Goal: Task Accomplishment & Management: Use online tool/utility

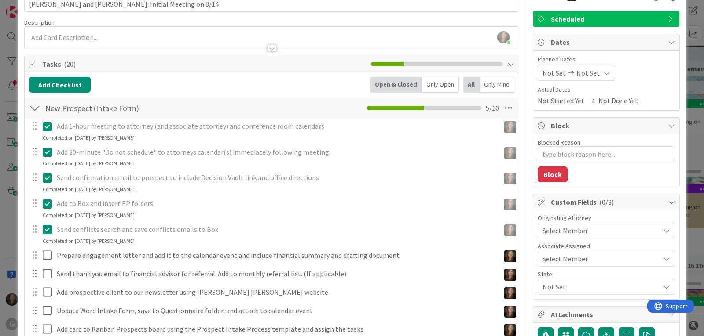
scroll to position [88, 0]
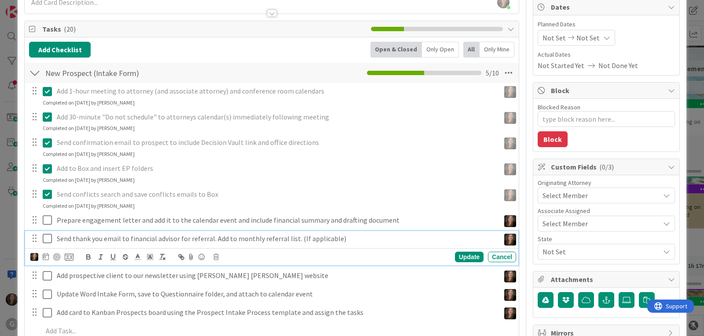
click at [45, 239] on icon at bounding box center [49, 239] width 13 height 11
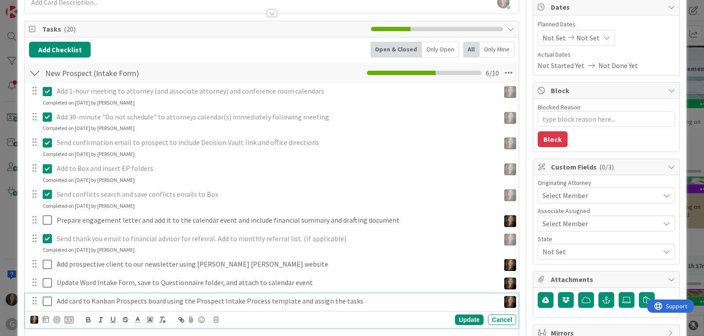
click at [48, 302] on icon at bounding box center [49, 301] width 13 height 11
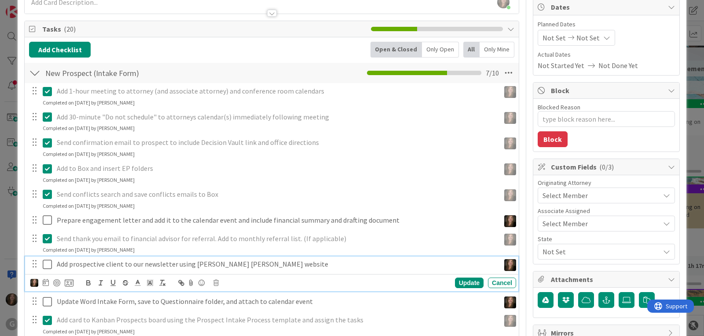
click at [46, 266] on icon at bounding box center [49, 265] width 13 height 11
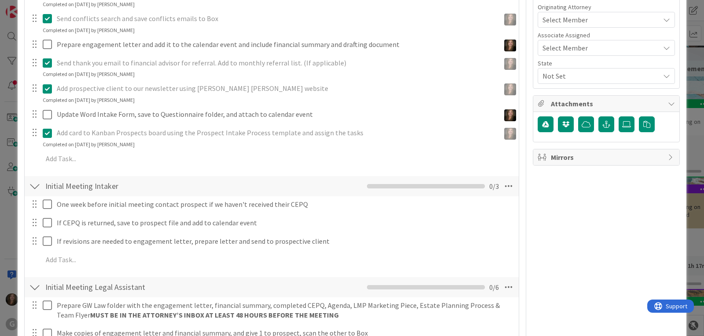
scroll to position [352, 0]
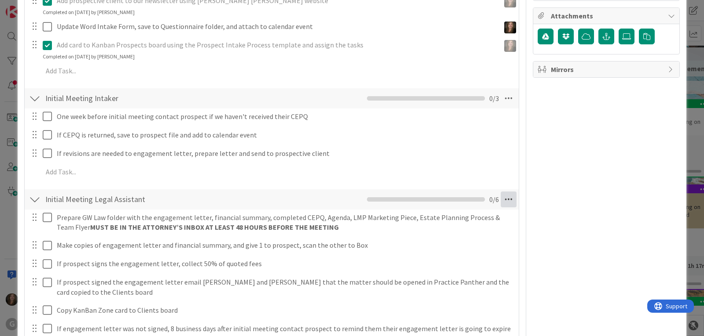
click at [505, 201] on icon at bounding box center [509, 200] width 16 height 16
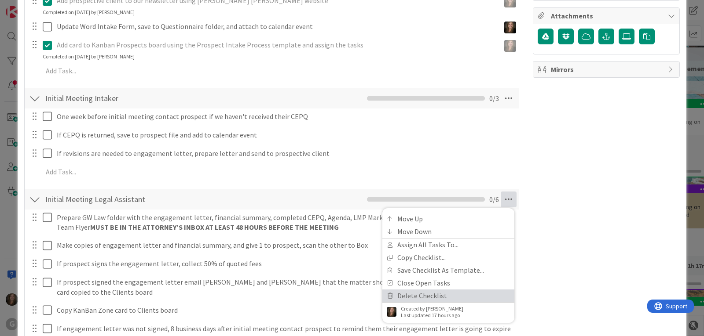
click at [449, 296] on link "Delete Checklist" at bounding box center [448, 296] width 132 height 13
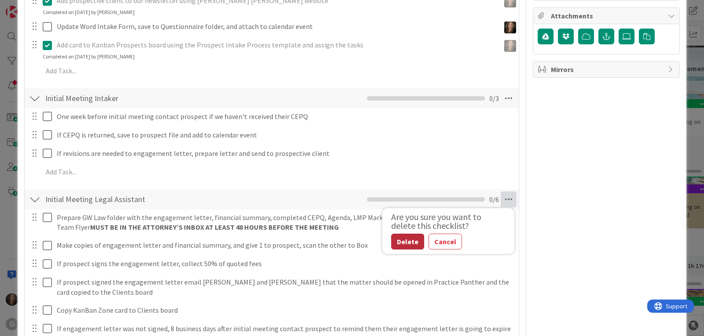
click at [405, 240] on button "Delete" at bounding box center [407, 242] width 33 height 16
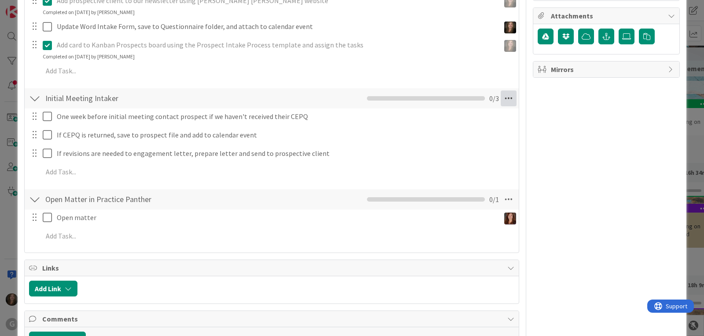
click at [501, 96] on icon at bounding box center [509, 99] width 16 height 16
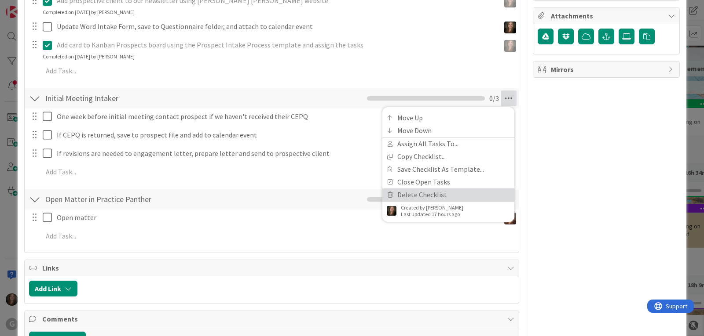
click at [415, 197] on link "Delete Checklist" at bounding box center [448, 195] width 132 height 13
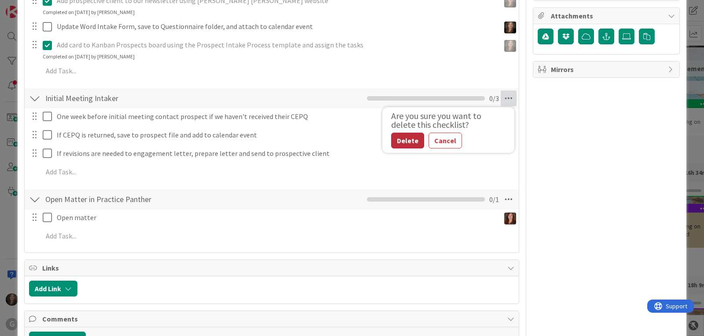
click at [399, 142] on button "Delete" at bounding box center [407, 141] width 33 height 16
type textarea "x"
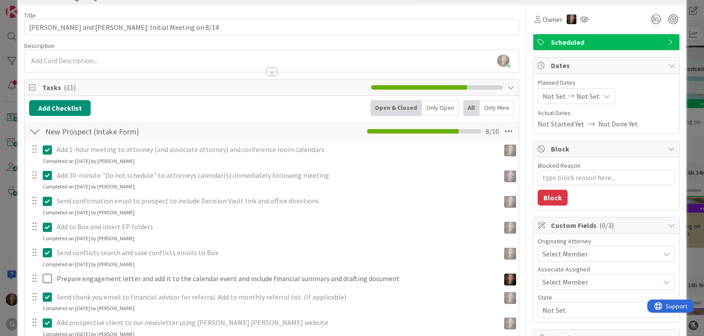
scroll to position [0, 0]
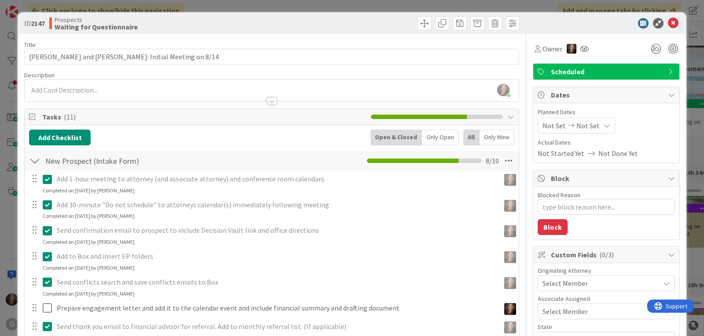
click at [547, 126] on span "Not Set" at bounding box center [553, 126] width 23 height 11
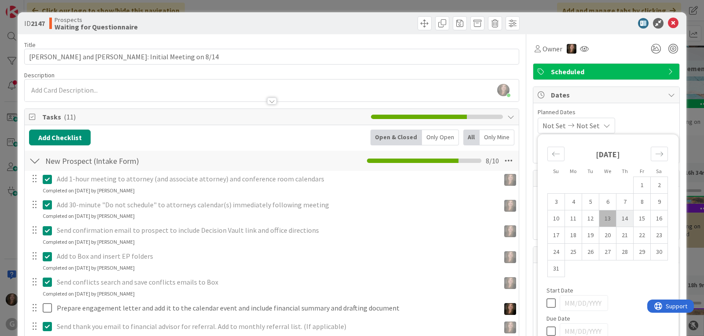
click at [619, 219] on td "14" at bounding box center [624, 219] width 17 height 17
type input "[DATE]"
type textarea "x"
click at [645, 115] on span "Planned Dates" at bounding box center [605, 112] width 137 height 9
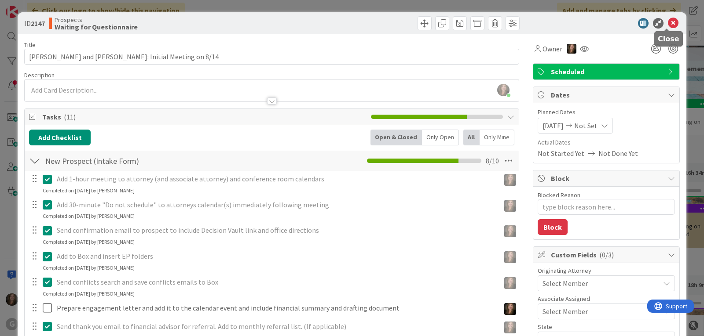
click at [668, 23] on icon at bounding box center [673, 23] width 11 height 11
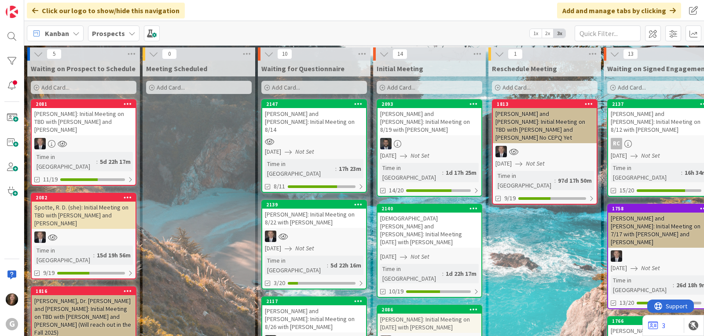
click at [118, 32] on b "Prospects" at bounding box center [108, 33] width 33 height 9
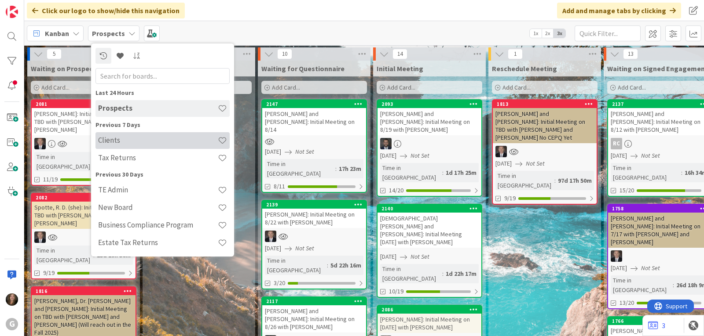
click at [118, 138] on h4 "Clients" at bounding box center [158, 140] width 120 height 9
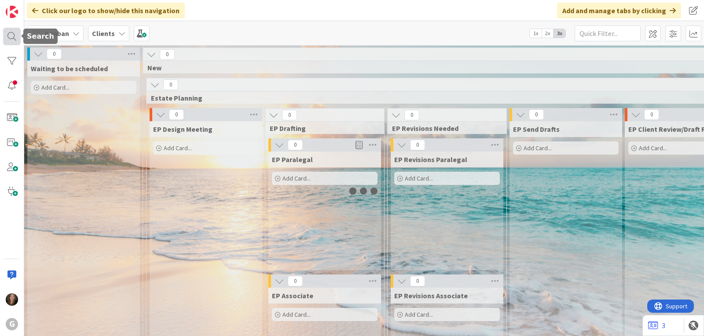
click at [13, 37] on div at bounding box center [12, 37] width 18 height 18
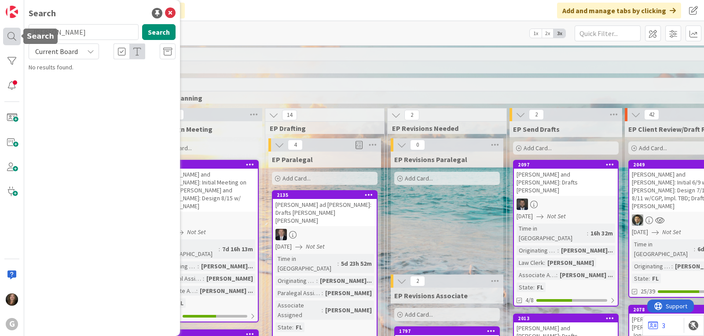
drag, startPoint x: 60, startPoint y: 34, endPoint x: 13, endPoint y: 37, distance: 46.7
click at [13, 37] on div "G Search [PERSON_NAME] Search Current Board No results found." at bounding box center [12, 168] width 24 height 336
type input "[PERSON_NAME]"
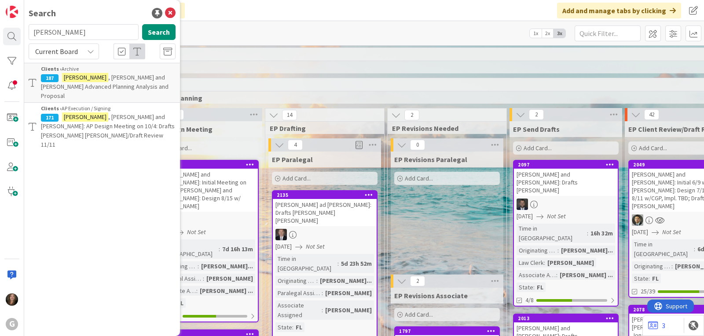
click at [84, 113] on mark "[PERSON_NAME]" at bounding box center [85, 117] width 46 height 9
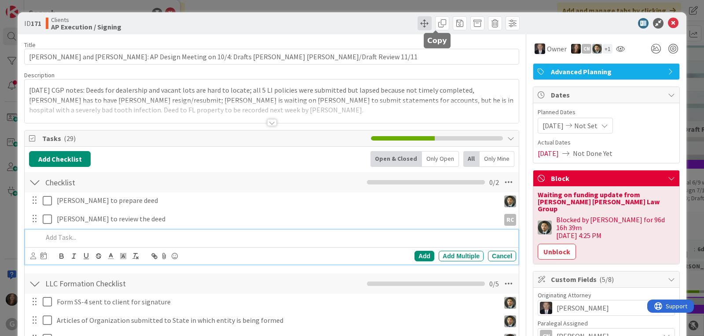
click at [419, 26] on span at bounding box center [424, 23] width 14 height 14
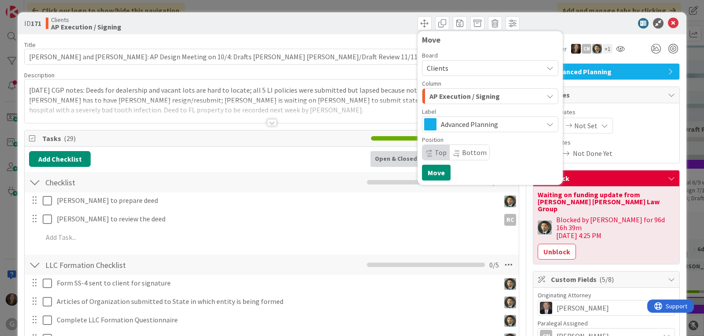
click at [546, 93] on icon "button" at bounding box center [549, 96] width 7 height 7
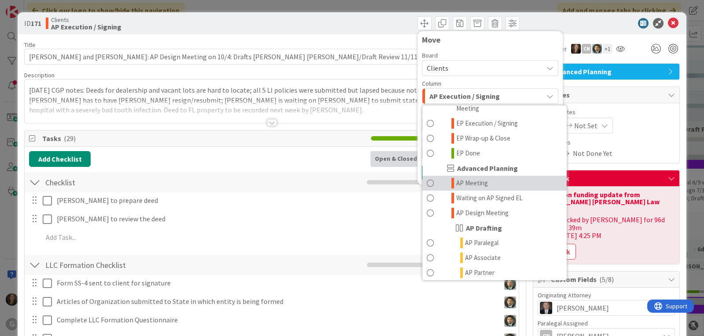
scroll to position [308, 0]
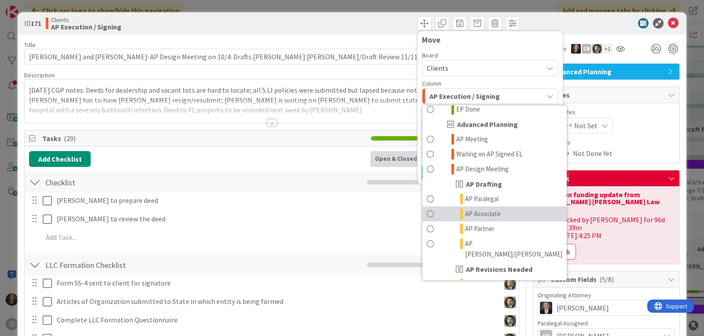
click at [500, 207] on link "AP Associate" at bounding box center [494, 214] width 144 height 15
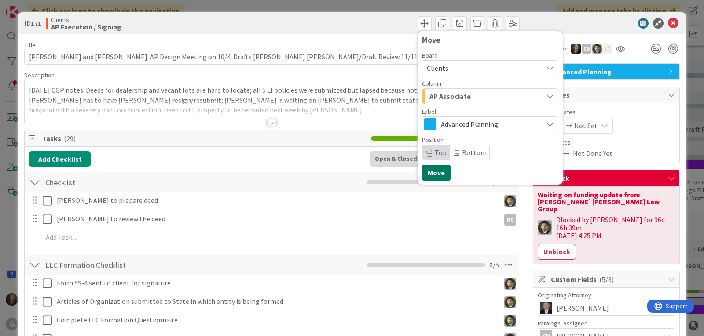
click at [426, 170] on button "Move" at bounding box center [436, 173] width 29 height 16
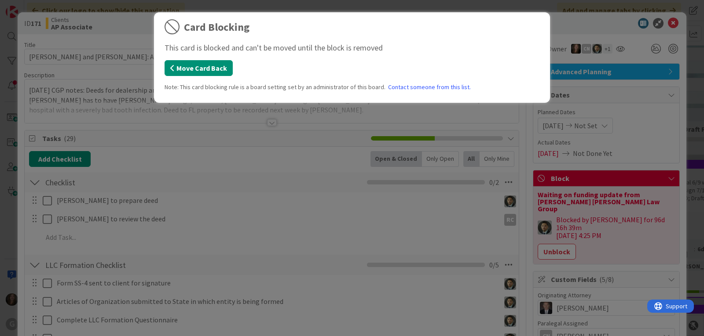
click at [225, 64] on button "Move Card Back" at bounding box center [199, 68] width 68 height 16
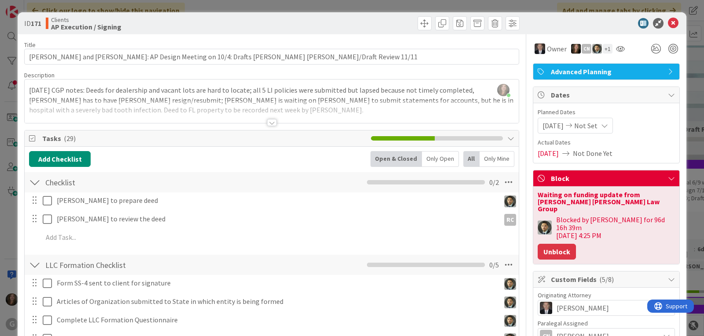
click at [543, 244] on button "Unblock" at bounding box center [556, 252] width 38 height 16
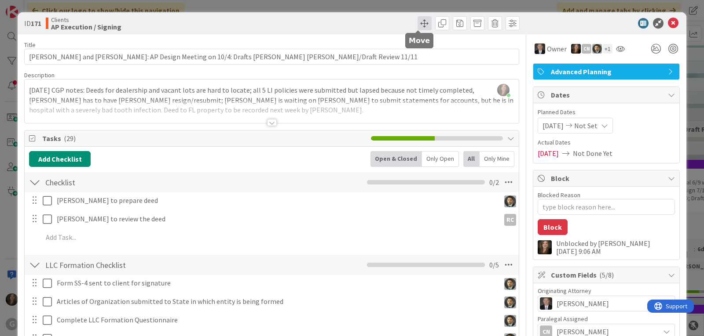
click at [417, 22] on span at bounding box center [424, 23] width 14 height 14
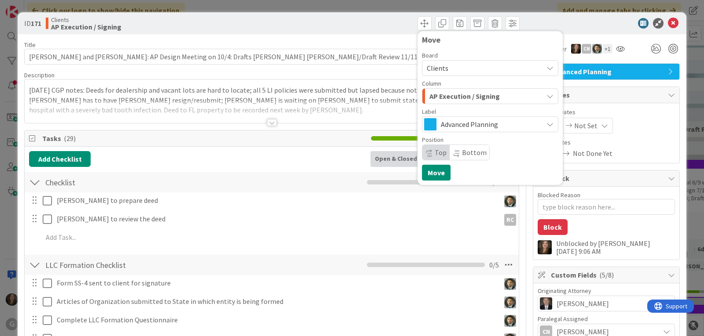
click at [546, 95] on icon "button" at bounding box center [549, 96] width 7 height 7
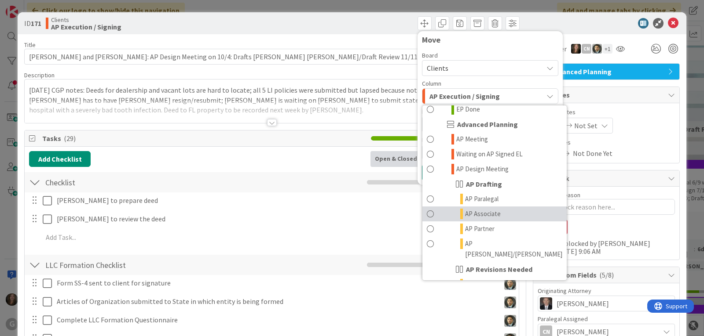
click at [491, 209] on span "AP Associate" at bounding box center [483, 214] width 36 height 11
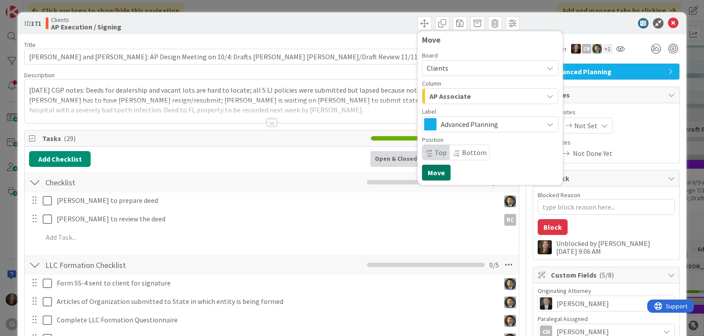
click at [430, 173] on button "Move" at bounding box center [436, 173] width 29 height 16
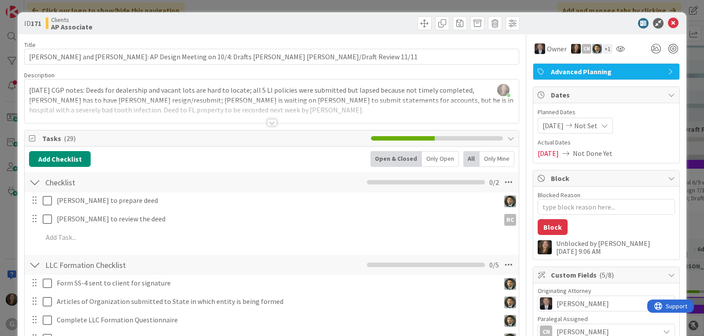
type textarea "x"
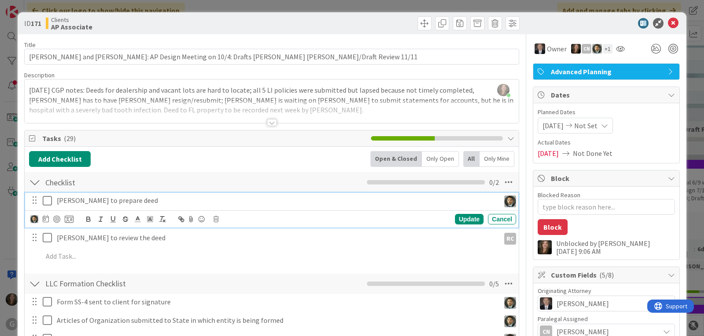
click at [92, 201] on p "[PERSON_NAME] to prepare deed" at bounding box center [276, 201] width 439 height 10
click at [45, 220] on icon at bounding box center [46, 219] width 6 height 7
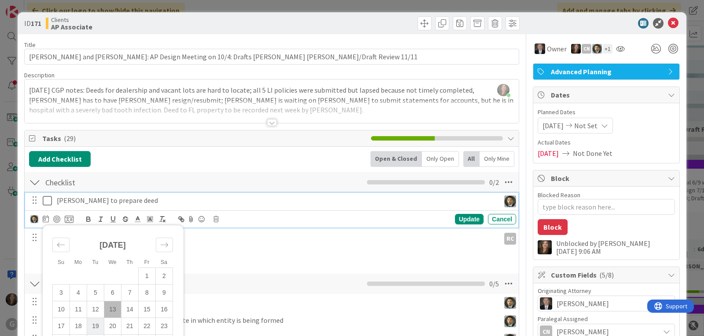
click at [93, 325] on td "19" at bounding box center [95, 326] width 17 height 17
type input "[DATE]"
type textarea "x"
click at [470, 218] on div "Update" at bounding box center [469, 219] width 29 height 11
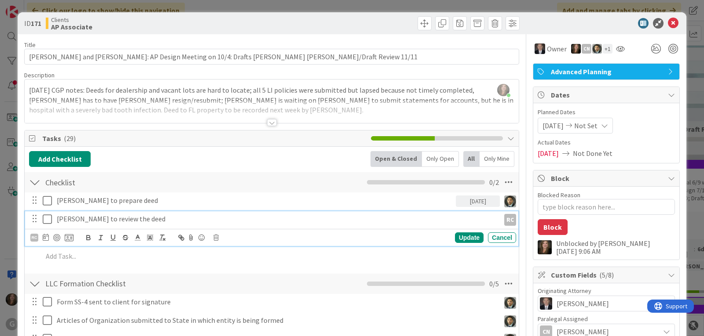
click at [76, 219] on p "[PERSON_NAME] to review the deed" at bounding box center [276, 219] width 439 height 10
click at [47, 238] on icon at bounding box center [46, 237] width 6 height 7
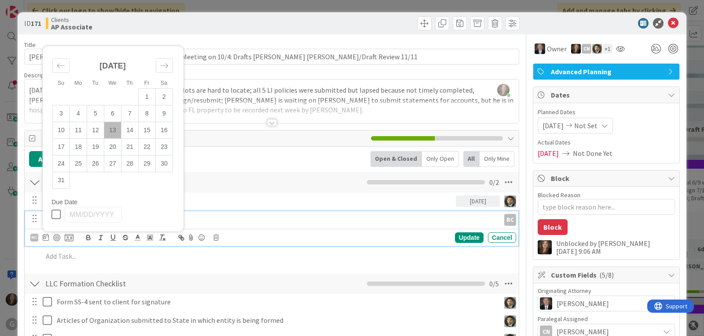
scroll to position [44, 0]
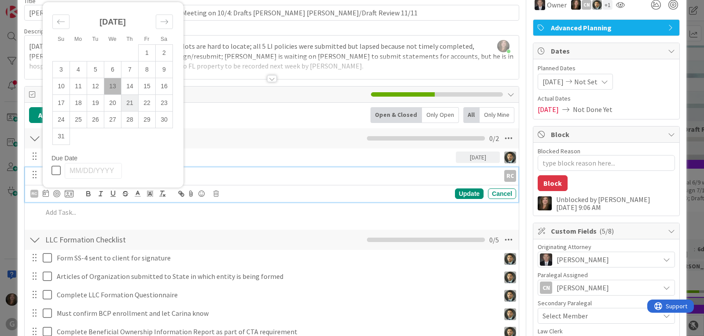
click at [128, 103] on td "21" at bounding box center [129, 103] width 17 height 17
type input "[DATE]"
type textarea "x"
click at [466, 191] on div "Update" at bounding box center [469, 194] width 29 height 11
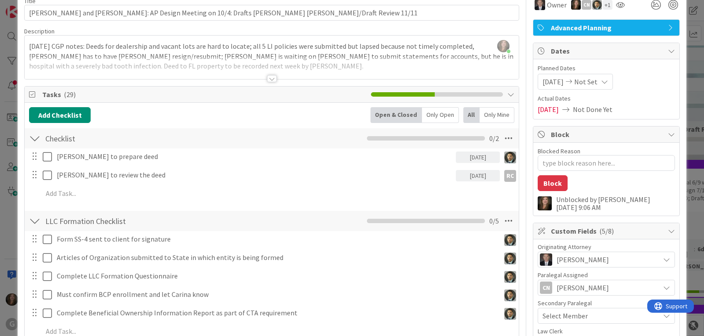
scroll to position [0, 0]
